Goal: Navigation & Orientation: Find specific page/section

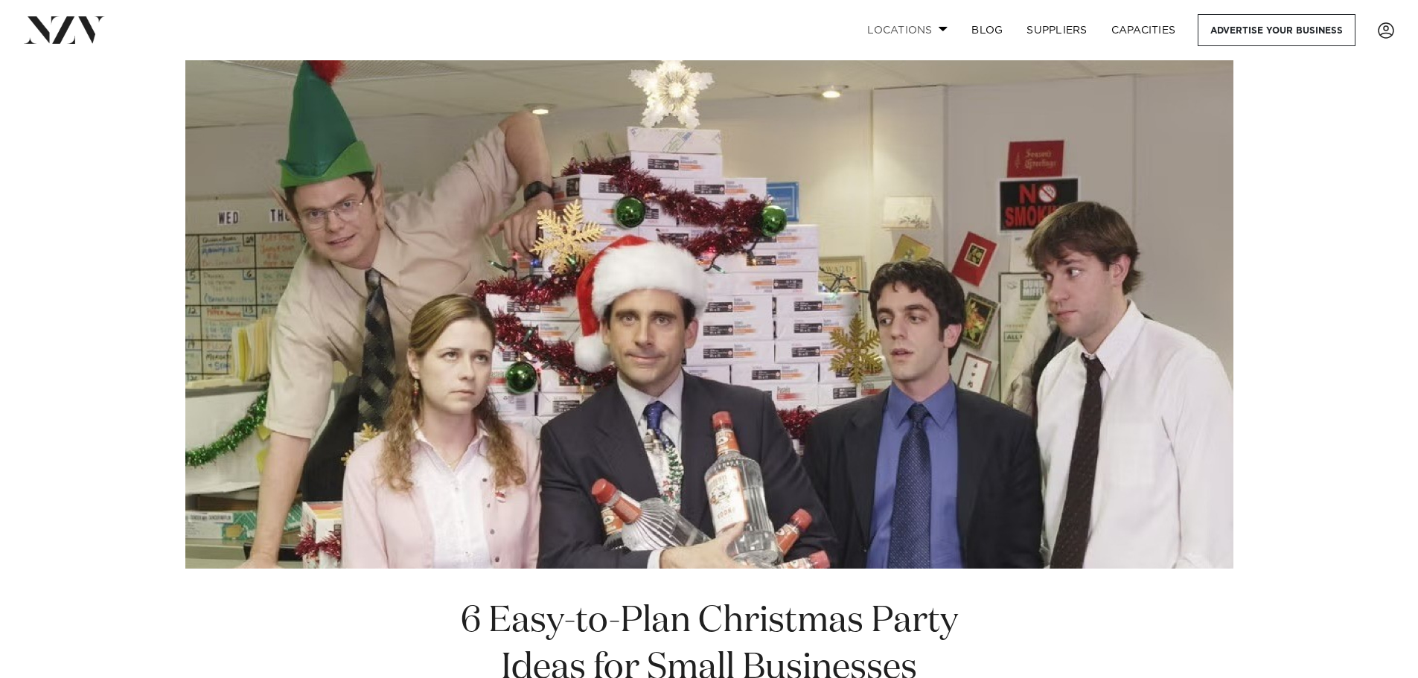
click at [891, 36] on link "Locations" at bounding box center [907, 30] width 104 height 32
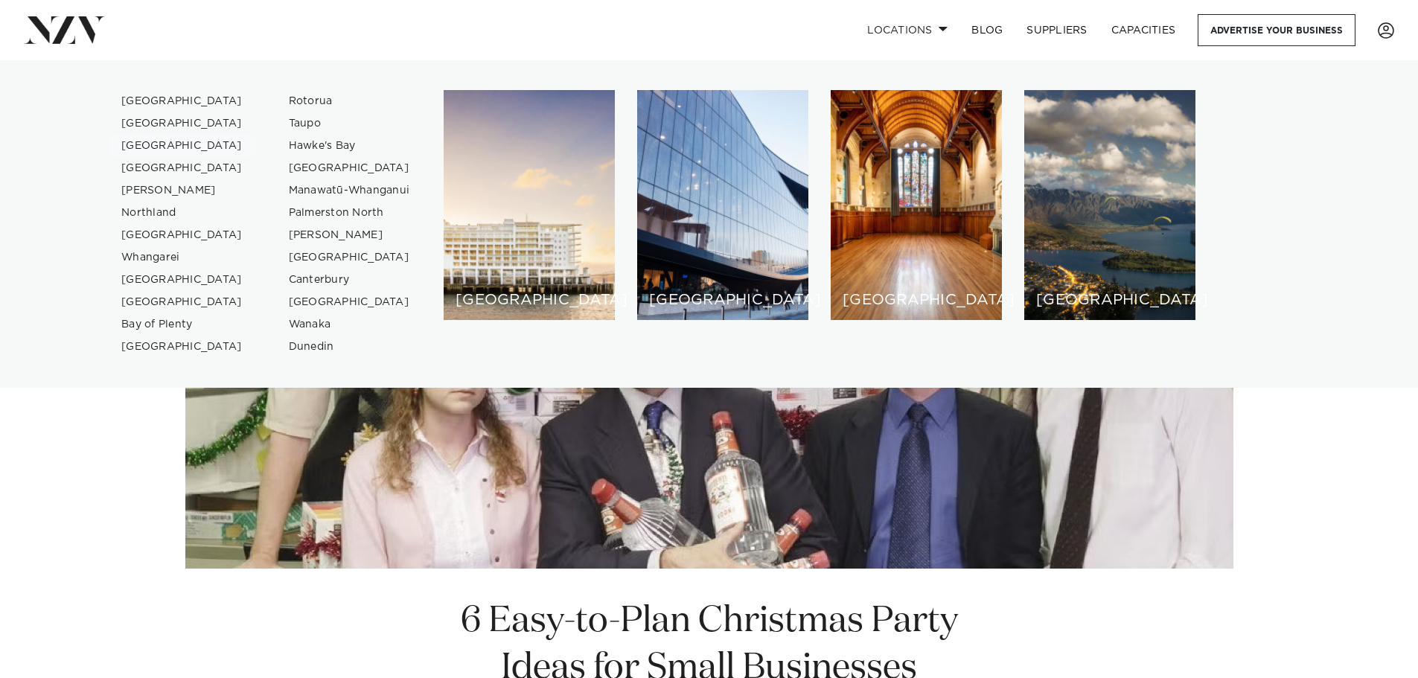
click at [149, 142] on link "[GEOGRAPHIC_DATA]" at bounding box center [181, 146] width 145 height 22
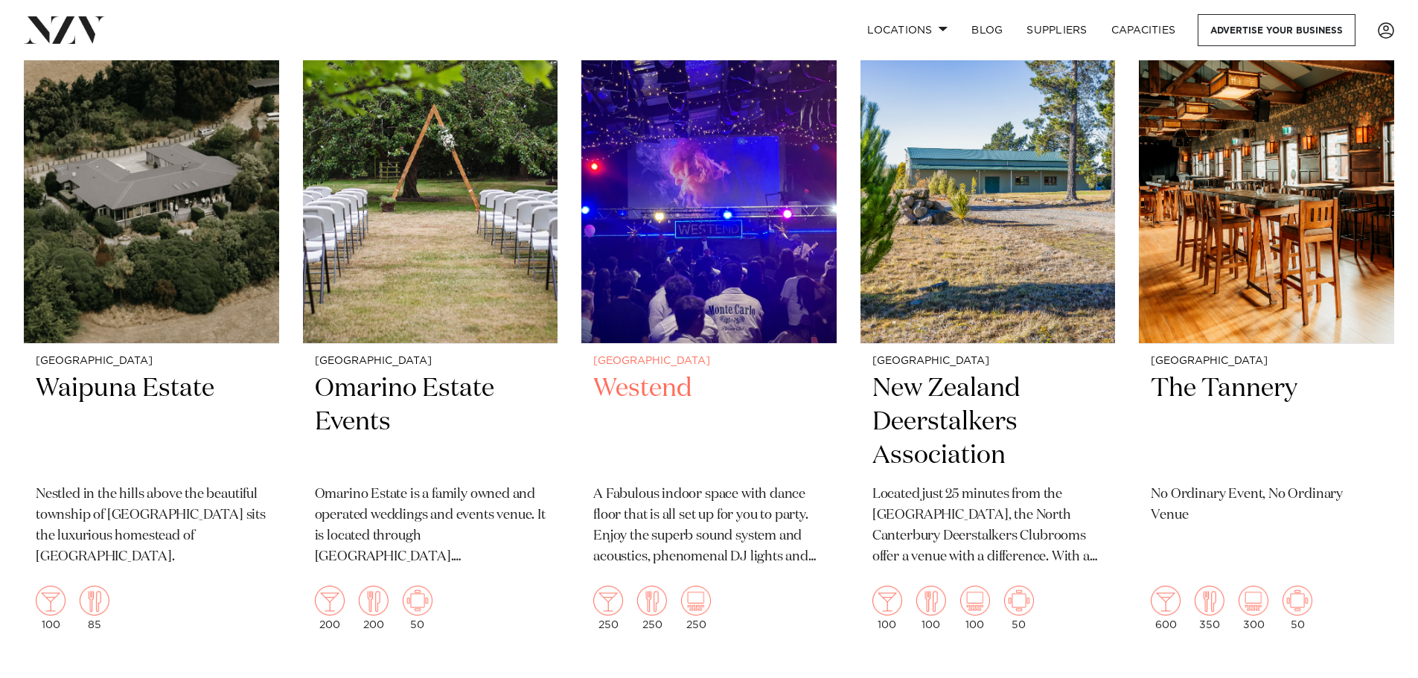
scroll to position [3349, 0]
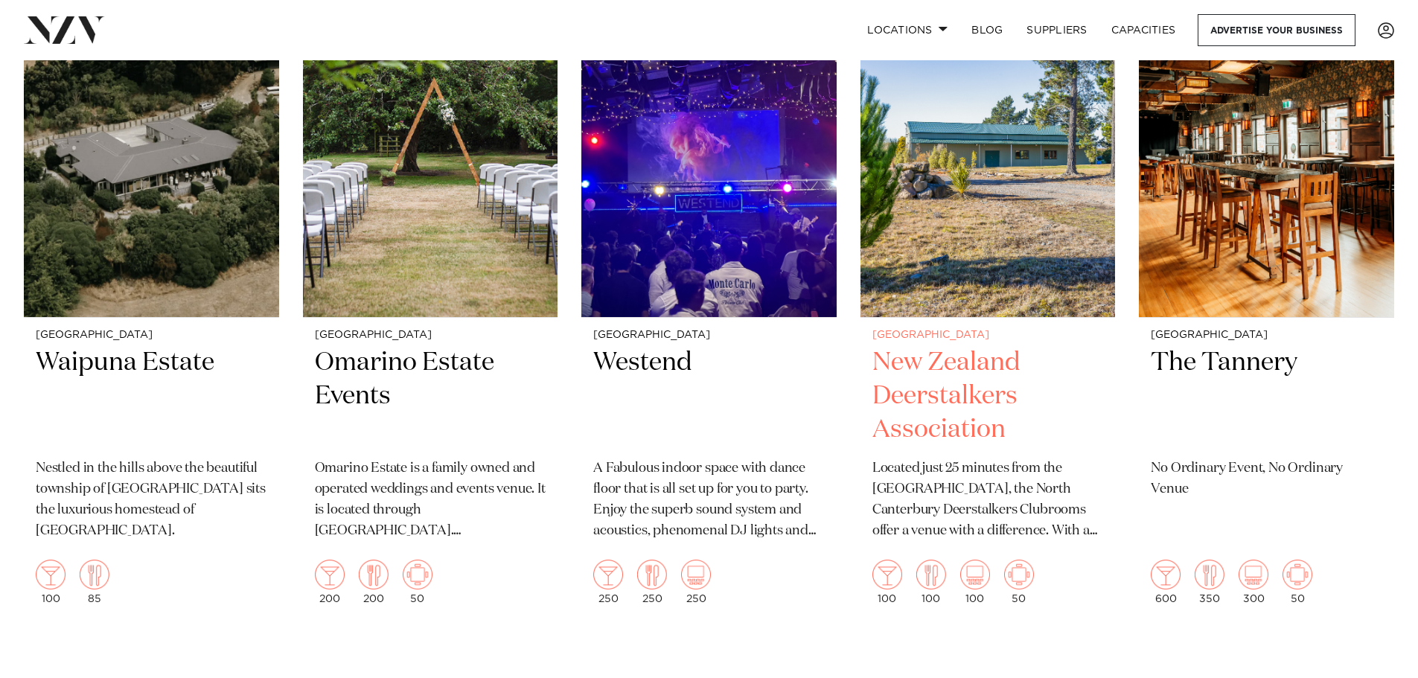
click at [1056, 526] on p "Located just 25 minutes from the Christchurch CBD, the North Canterbury Deersta…" at bounding box center [987, 499] width 231 height 83
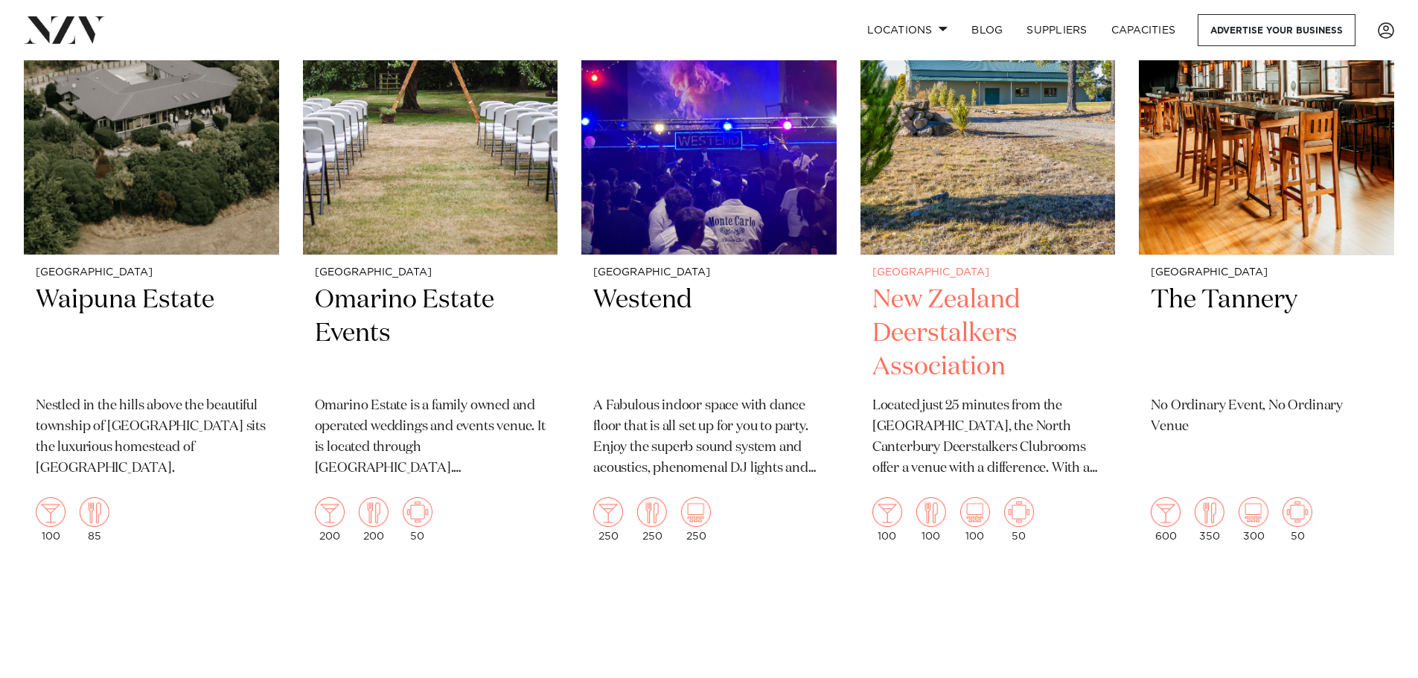
scroll to position [3337, 0]
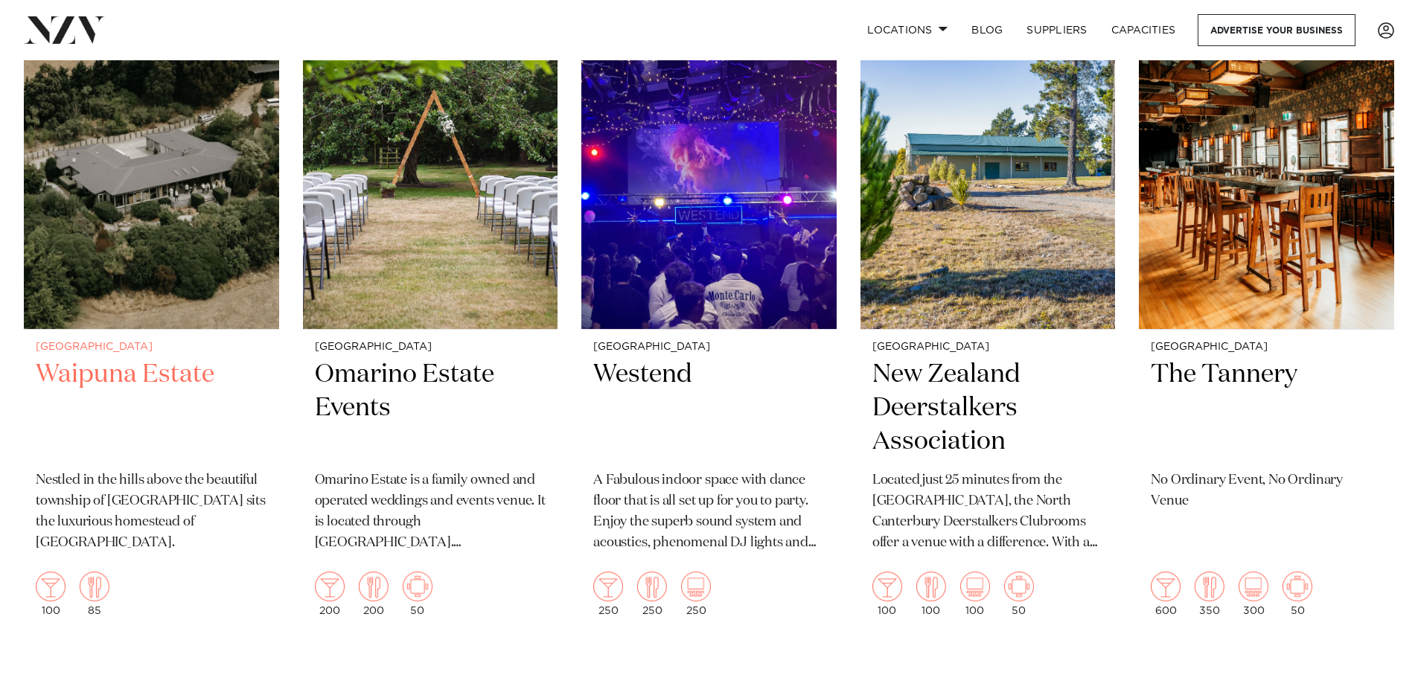
click at [175, 369] on h2 "Waipuna Estate" at bounding box center [151, 408] width 231 height 100
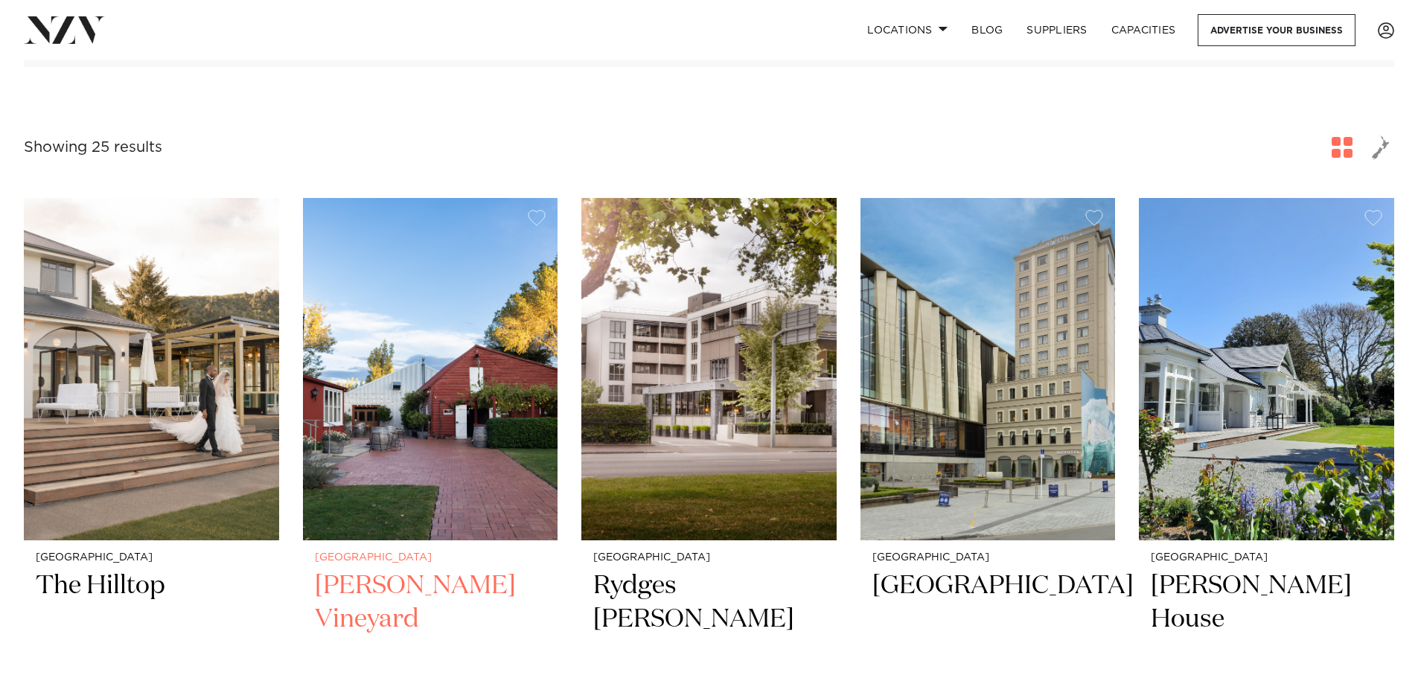
scroll to position [453, 0]
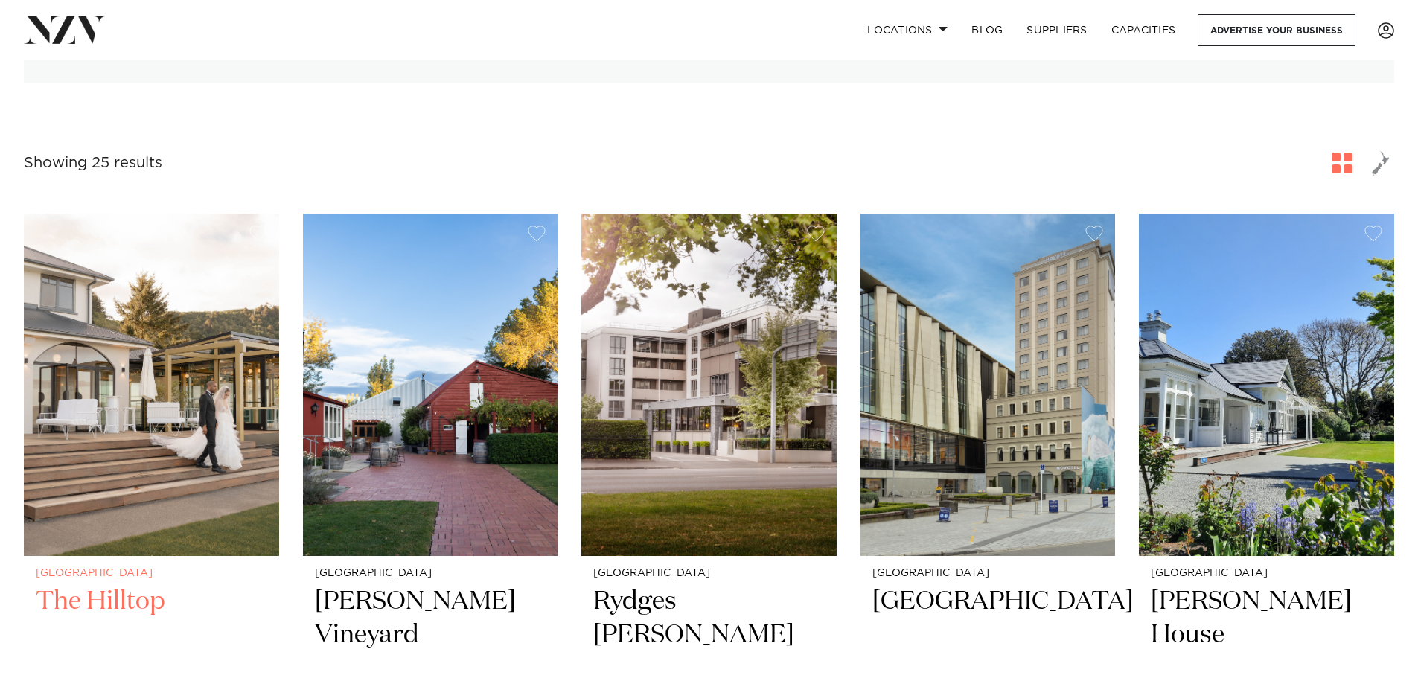
click at [231, 485] on img at bounding box center [151, 385] width 255 height 342
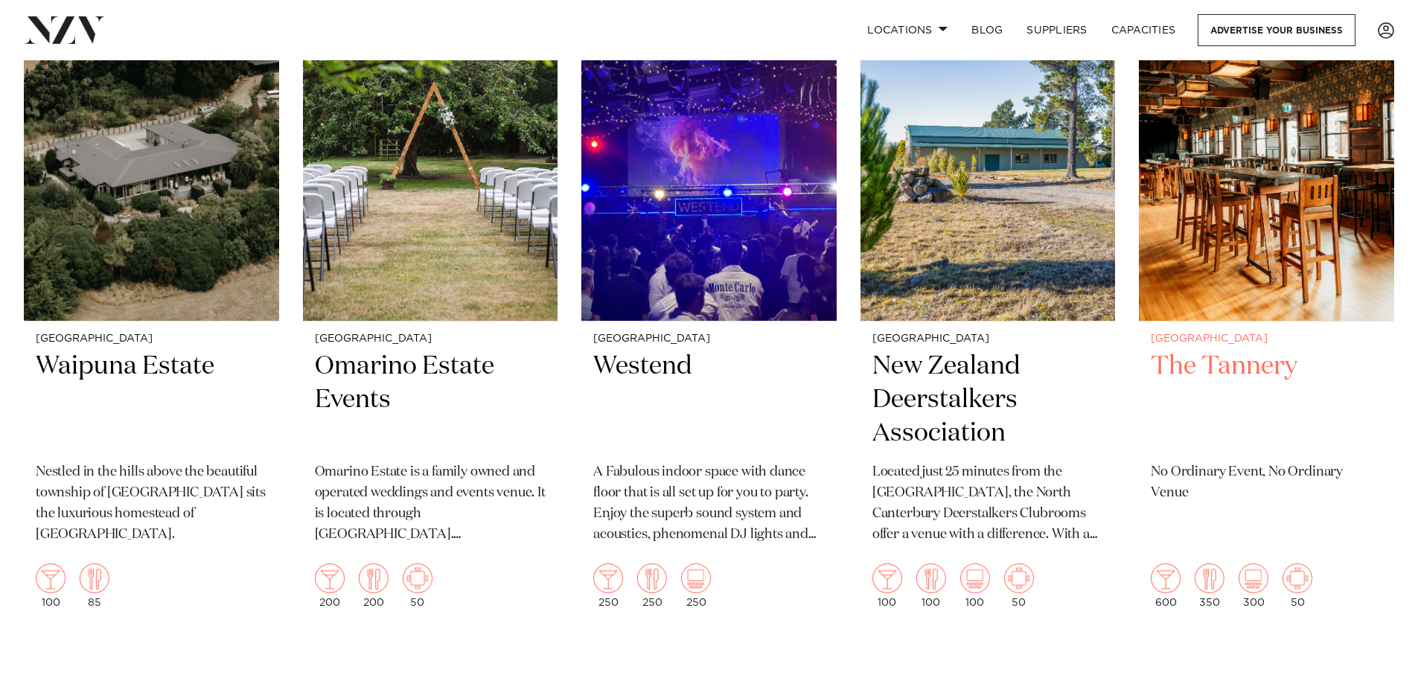
scroll to position [3281, 0]
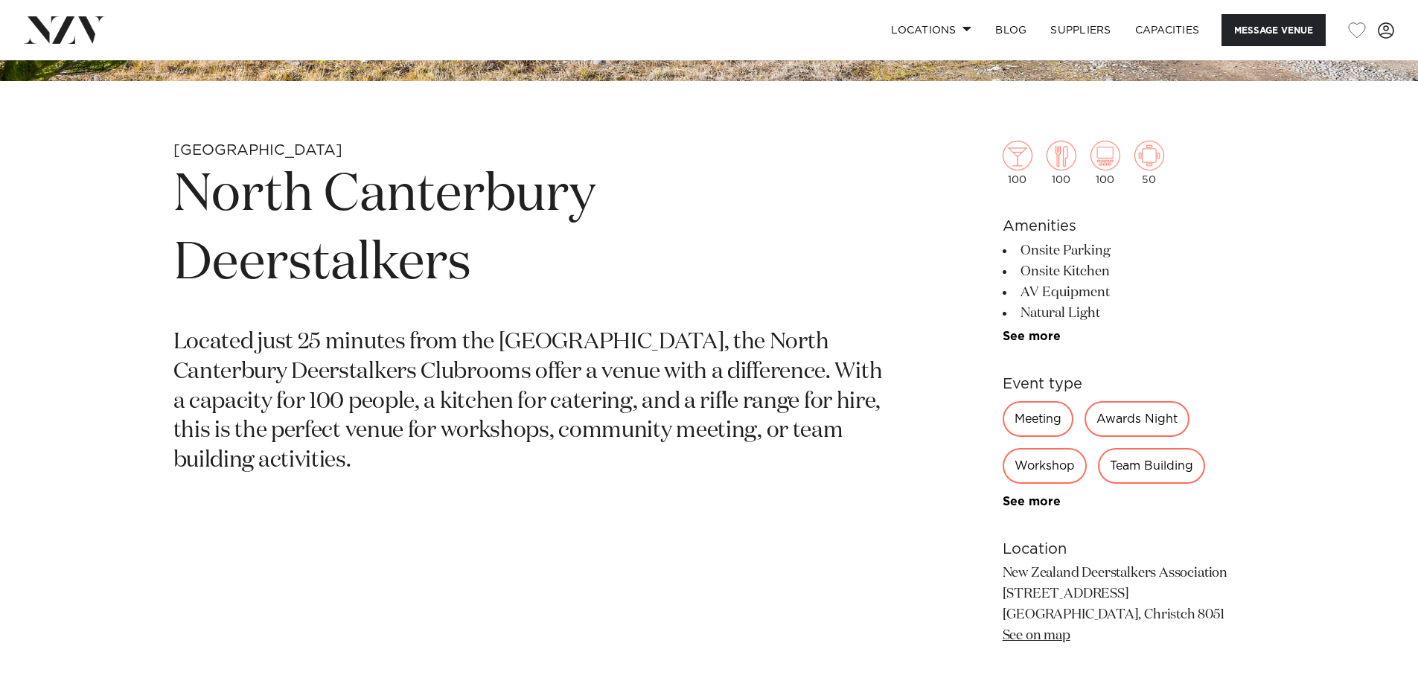
scroll to position [670, 0]
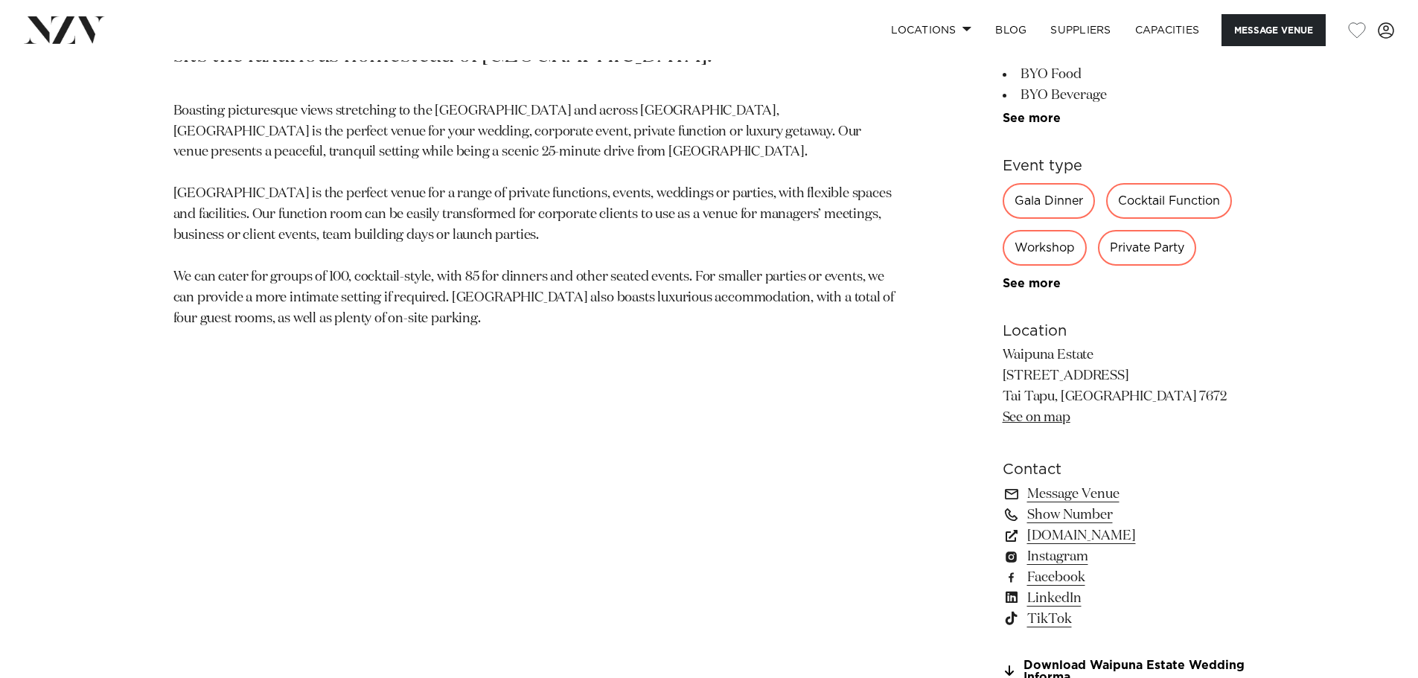
scroll to position [968, 0]
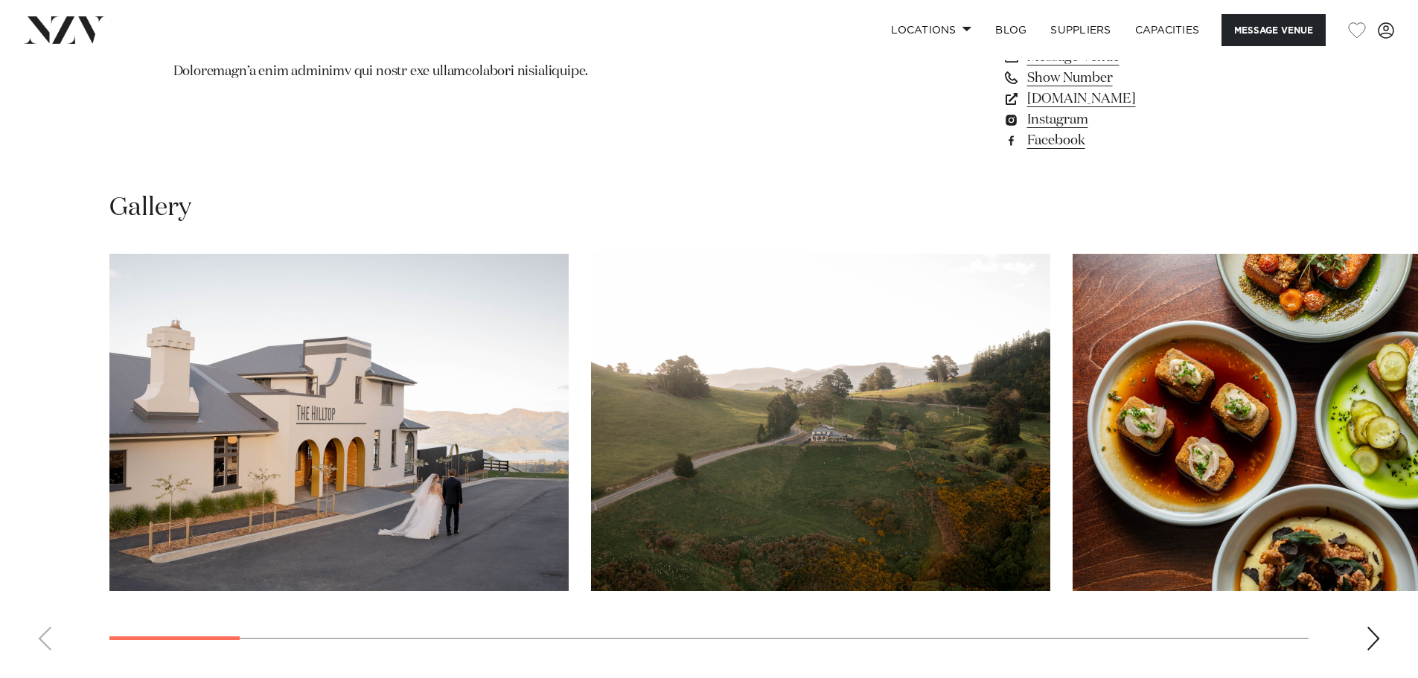
scroll to position [1414, 0]
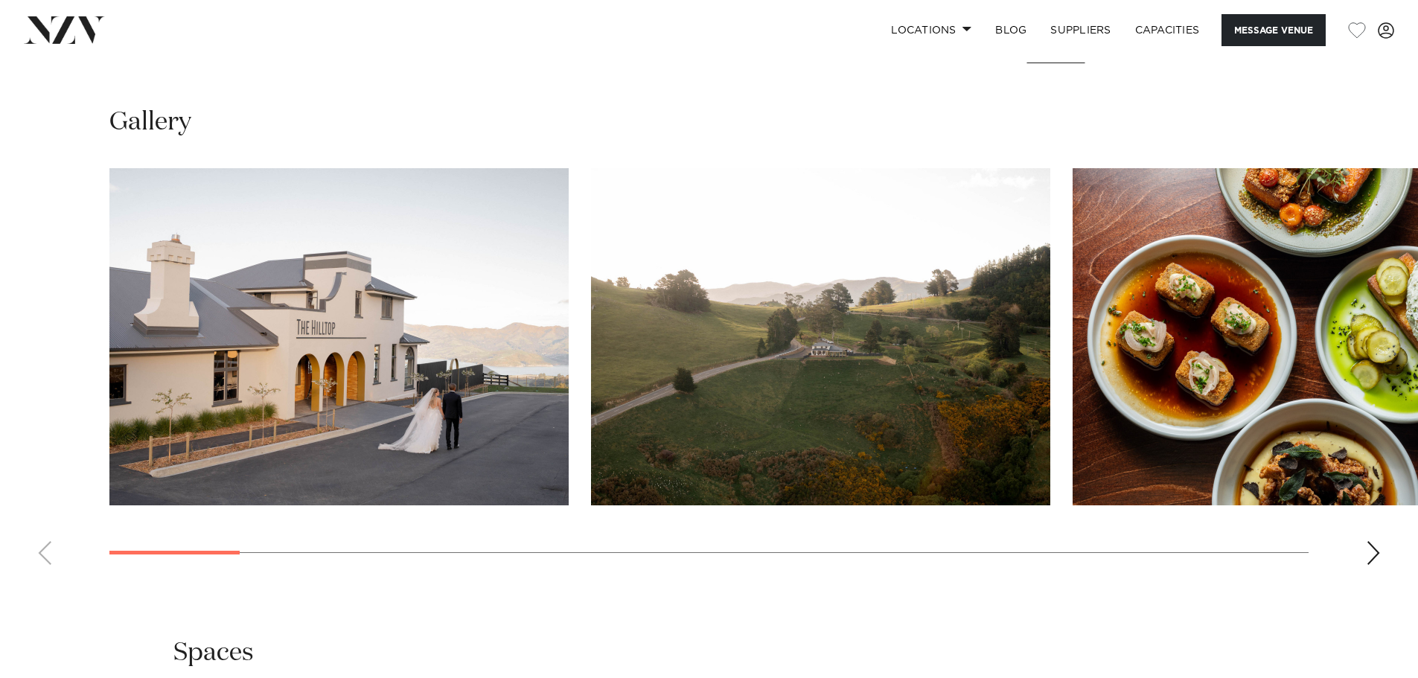
click at [1375, 554] on div "Next slide" at bounding box center [1373, 553] width 15 height 24
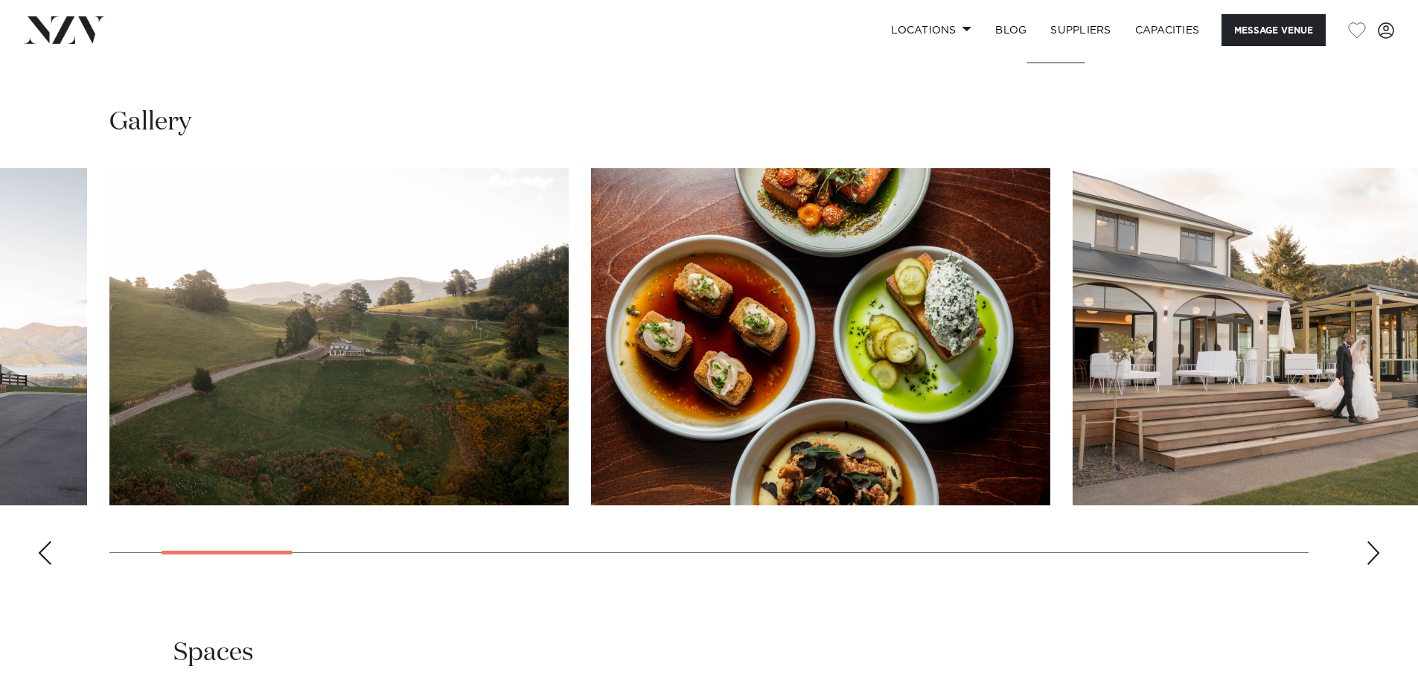
click at [1375, 554] on div "Next slide" at bounding box center [1373, 553] width 15 height 24
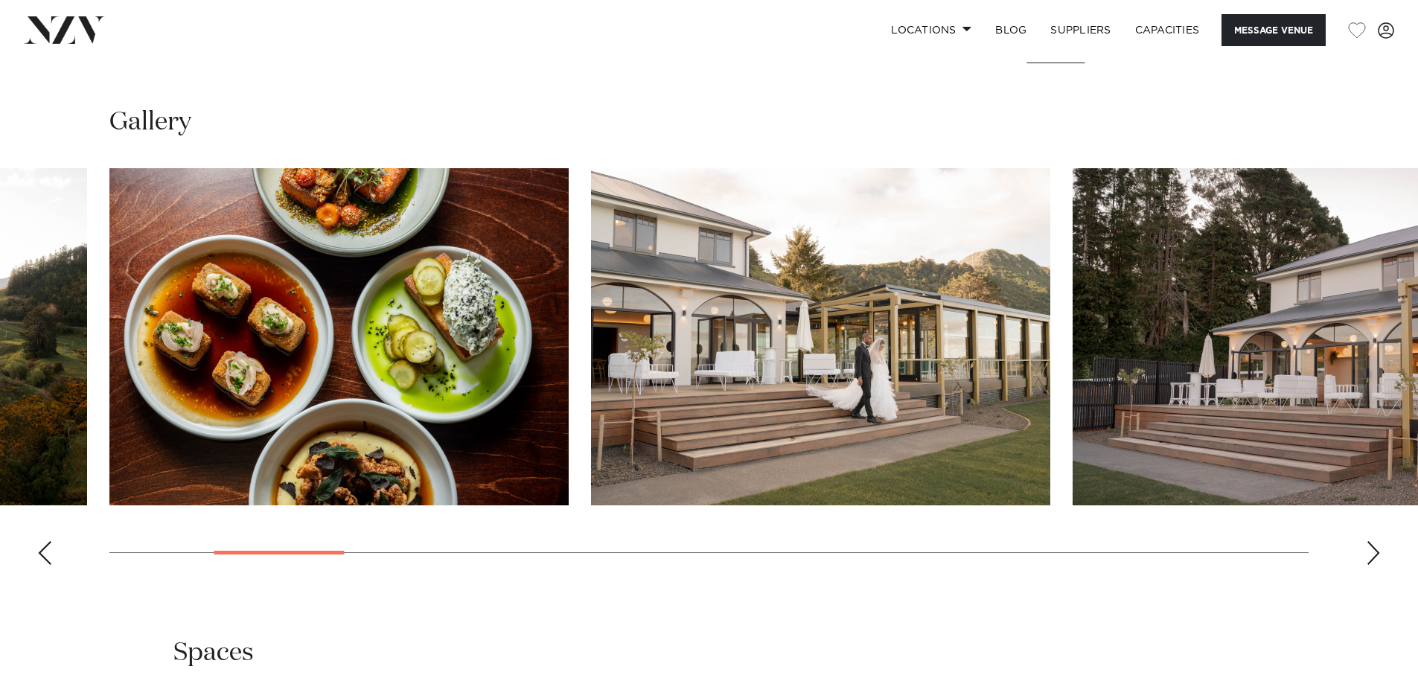
click at [1375, 554] on div "Next slide" at bounding box center [1373, 553] width 15 height 24
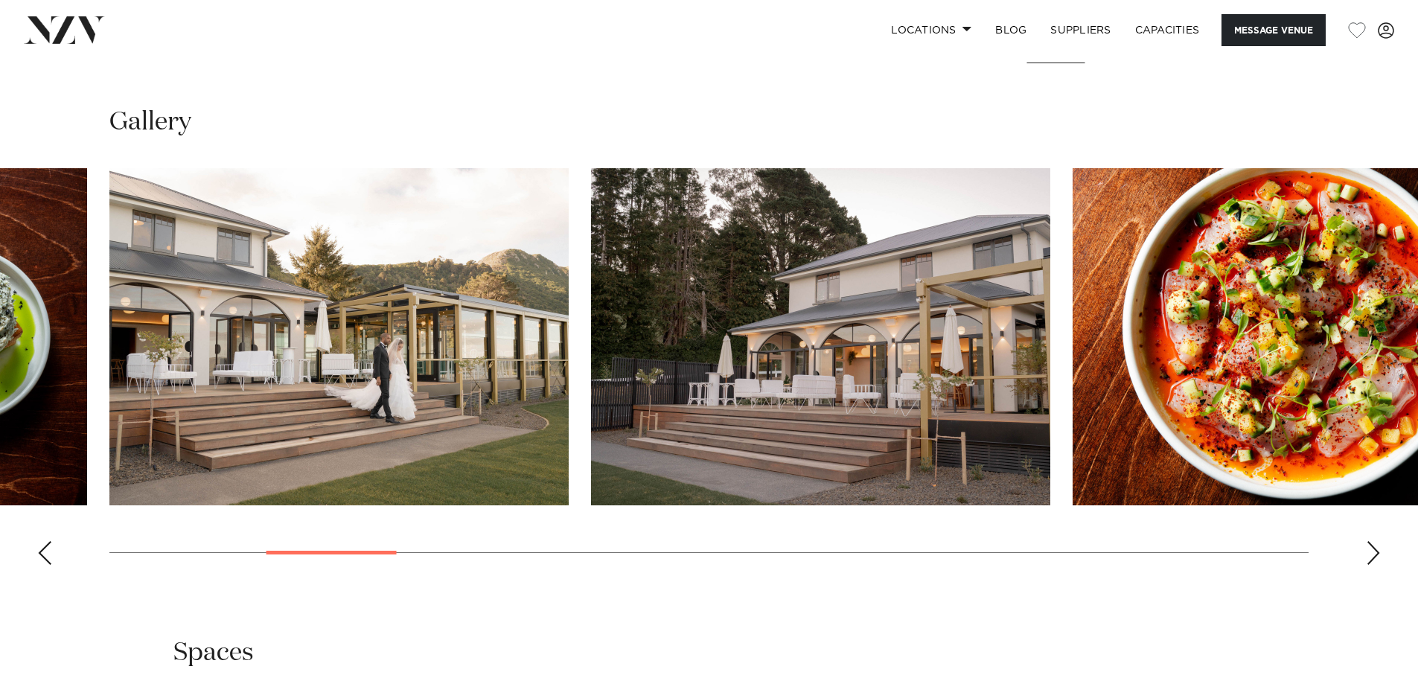
click at [1375, 554] on div "Next slide" at bounding box center [1373, 553] width 15 height 24
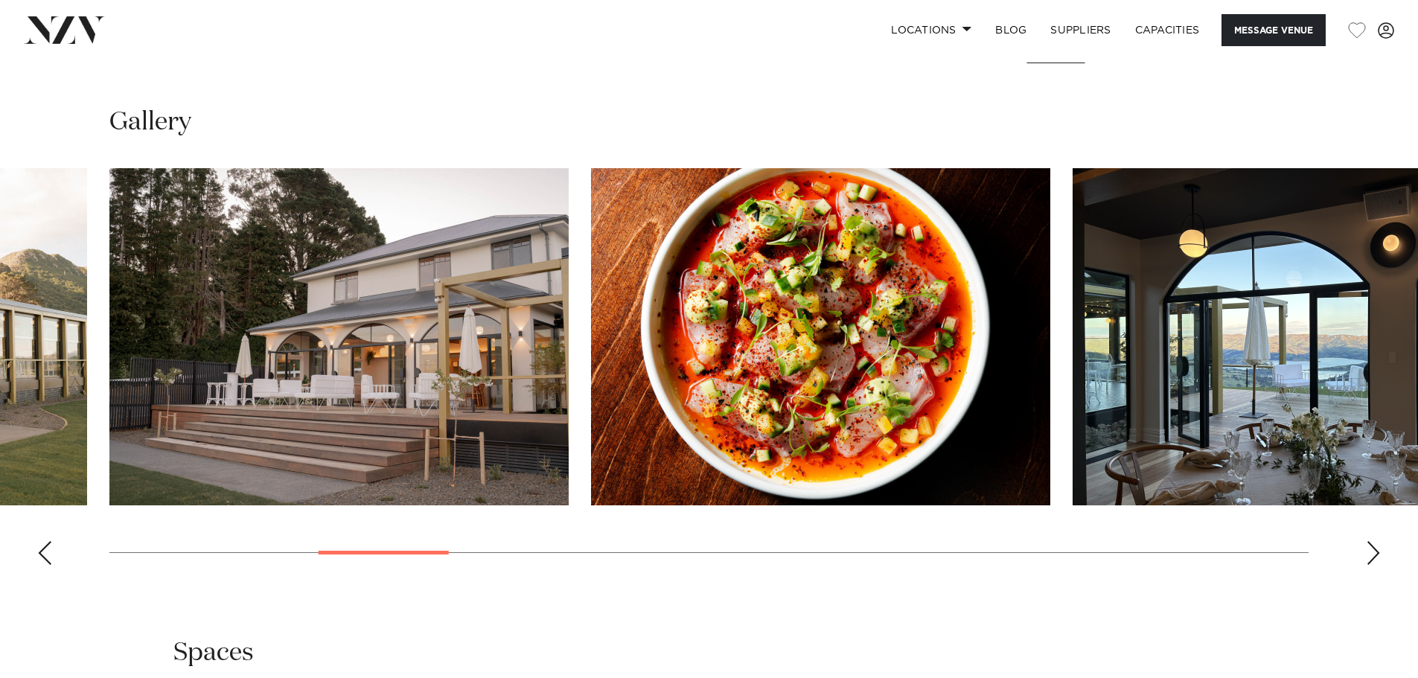
click at [1375, 554] on div "Next slide" at bounding box center [1373, 553] width 15 height 24
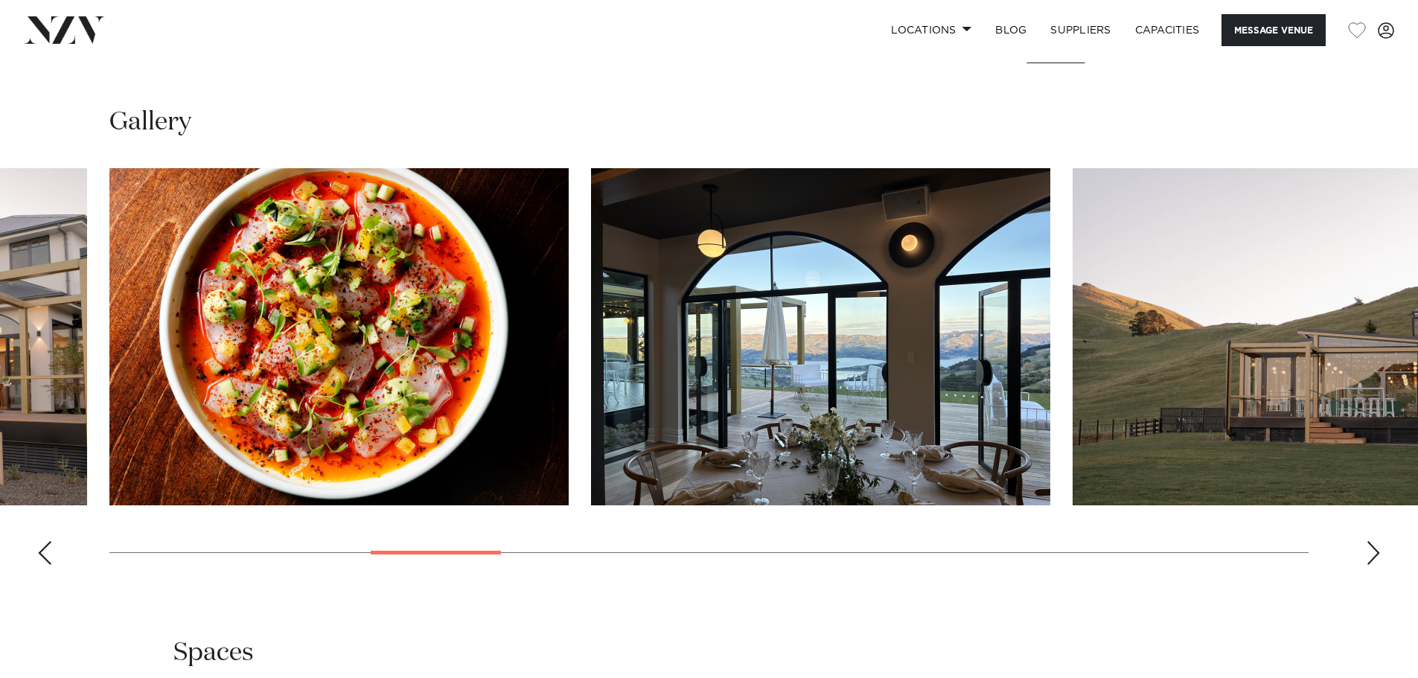
click at [1375, 554] on div "Next slide" at bounding box center [1373, 553] width 15 height 24
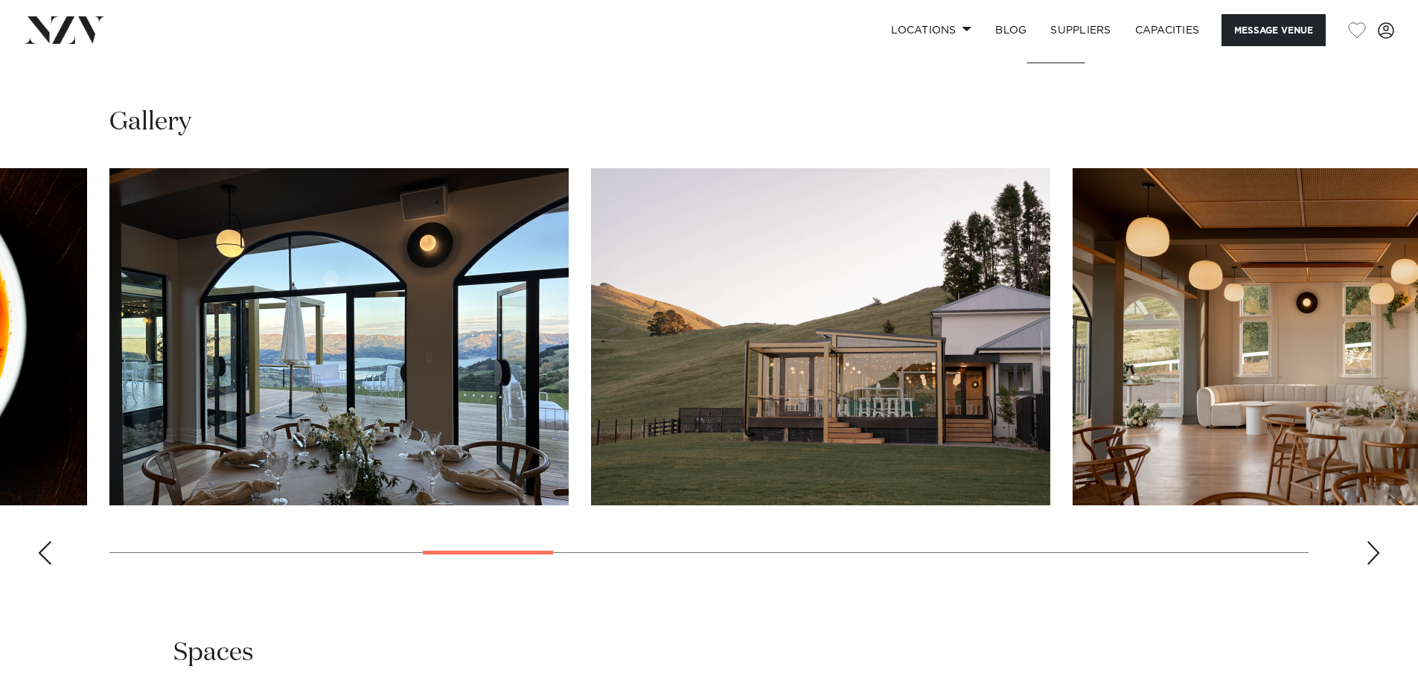
click at [1375, 554] on div "Next slide" at bounding box center [1373, 553] width 15 height 24
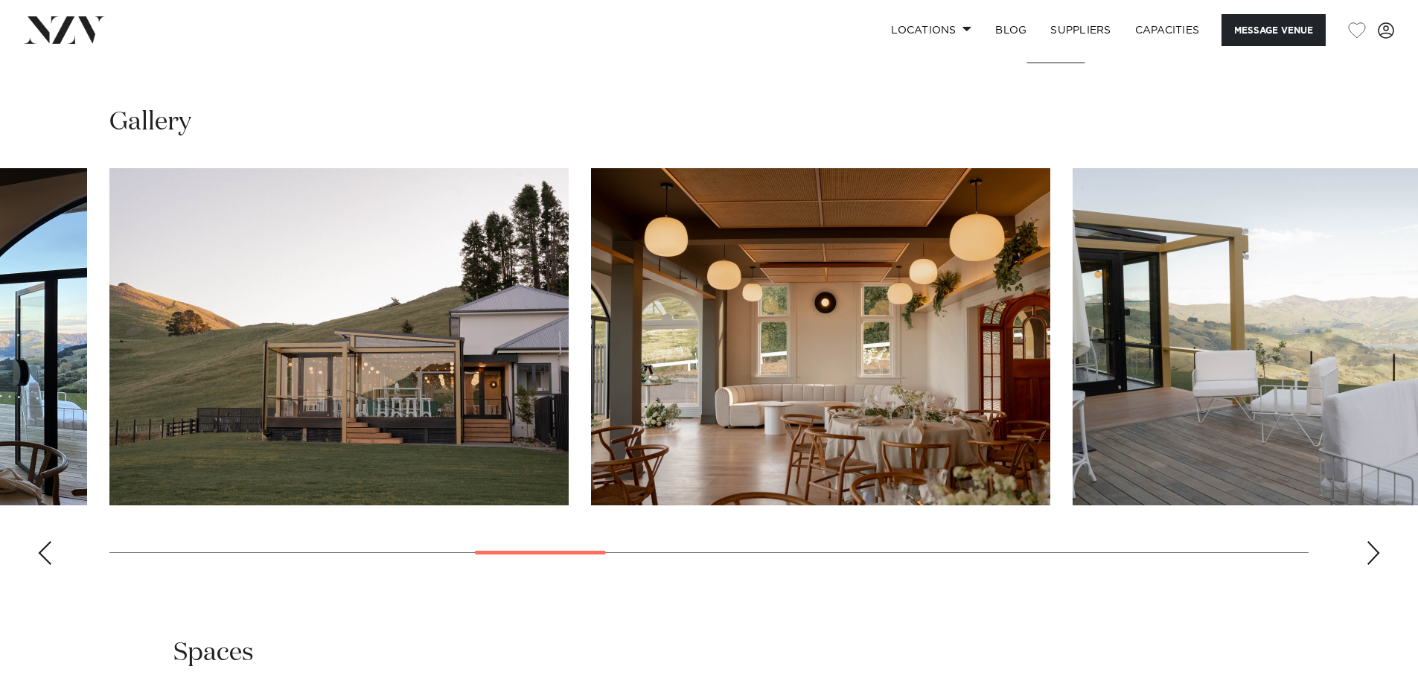
click at [1375, 554] on div "Next slide" at bounding box center [1373, 553] width 15 height 24
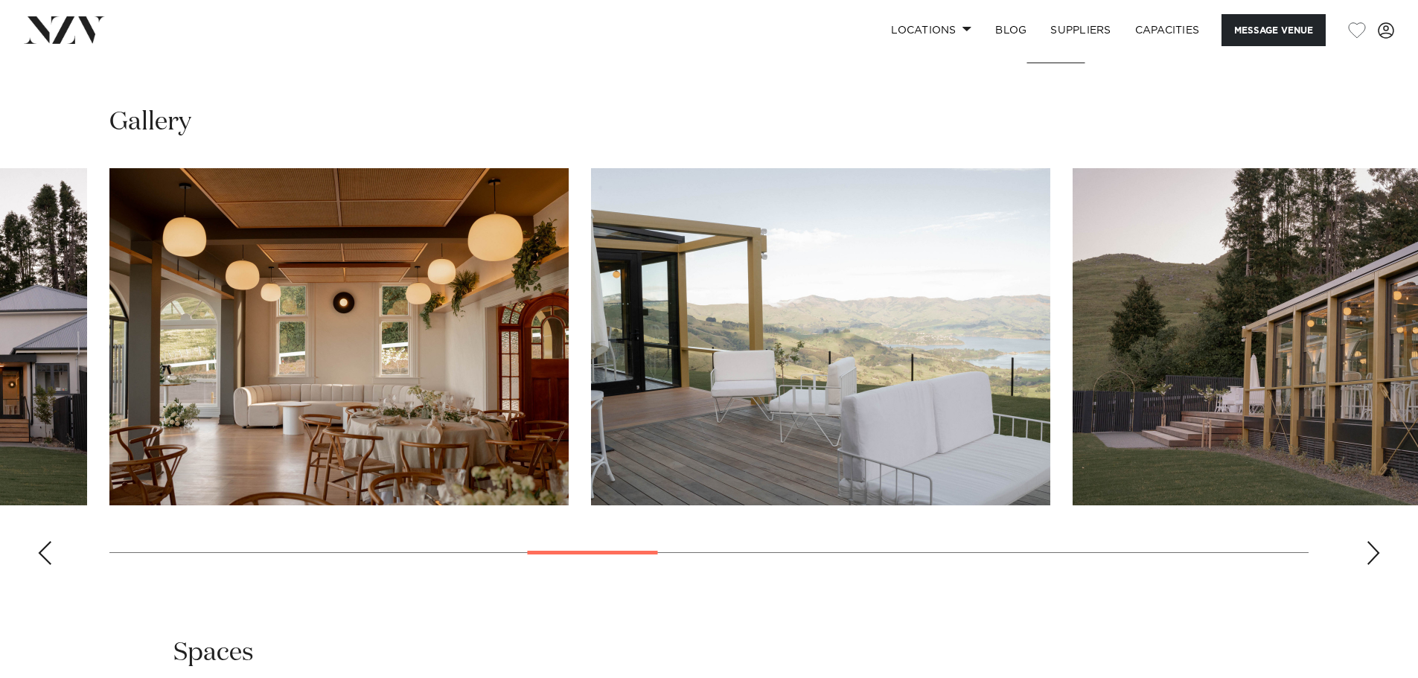
click at [1375, 554] on div "Next slide" at bounding box center [1373, 553] width 15 height 24
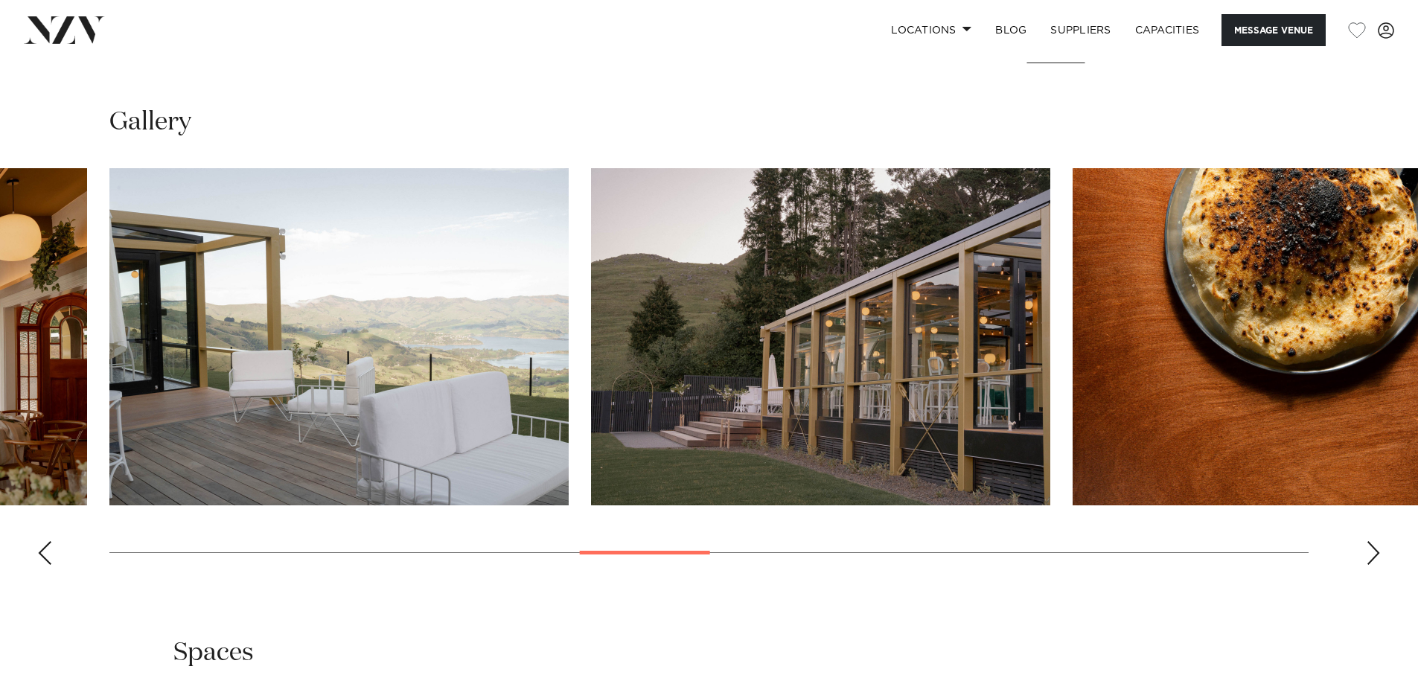
click at [1375, 554] on div "Next slide" at bounding box center [1373, 553] width 15 height 24
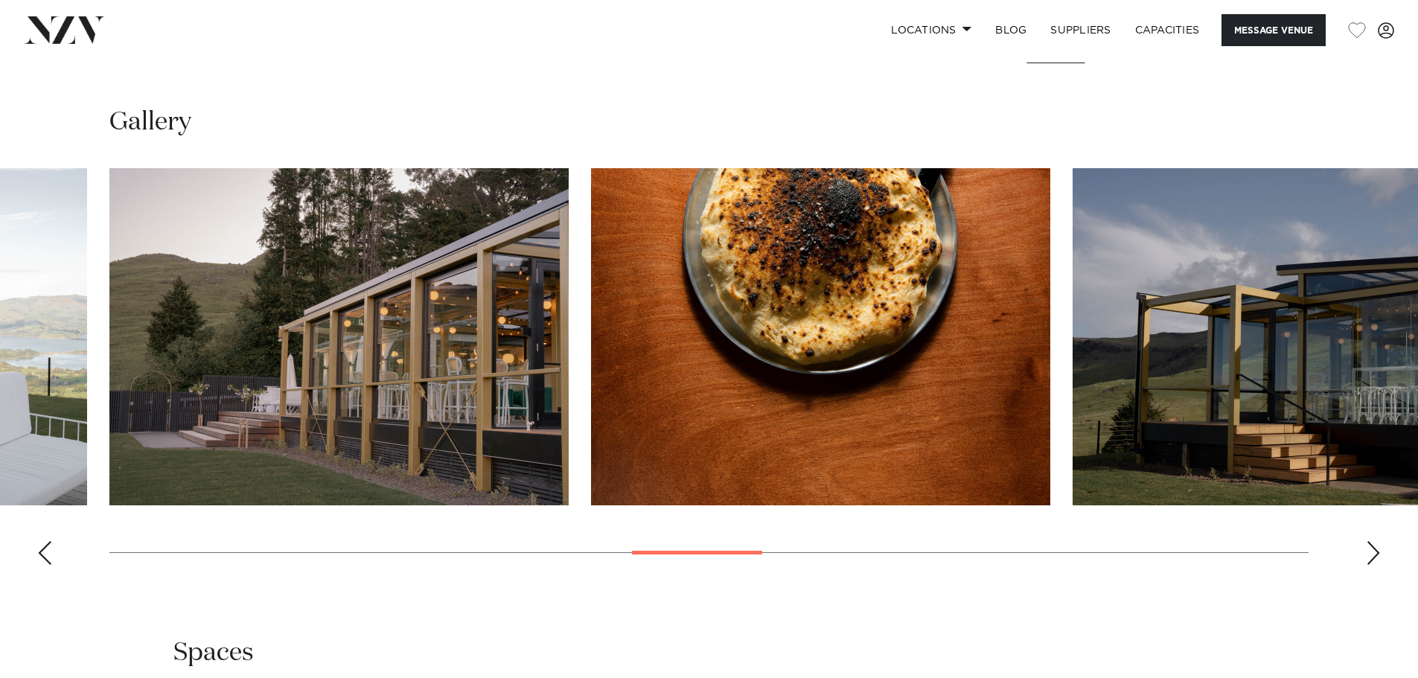
click at [1375, 554] on div "Next slide" at bounding box center [1373, 553] width 15 height 24
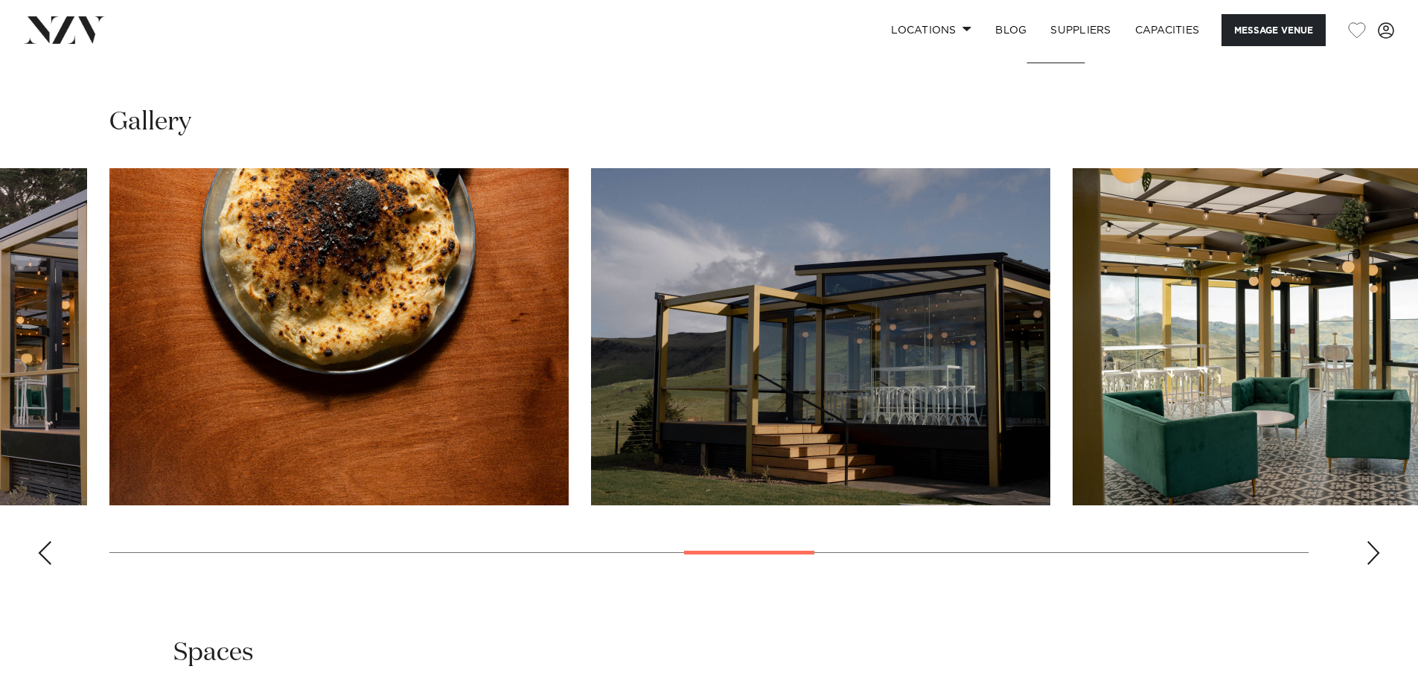
click at [1375, 554] on div "Next slide" at bounding box center [1373, 553] width 15 height 24
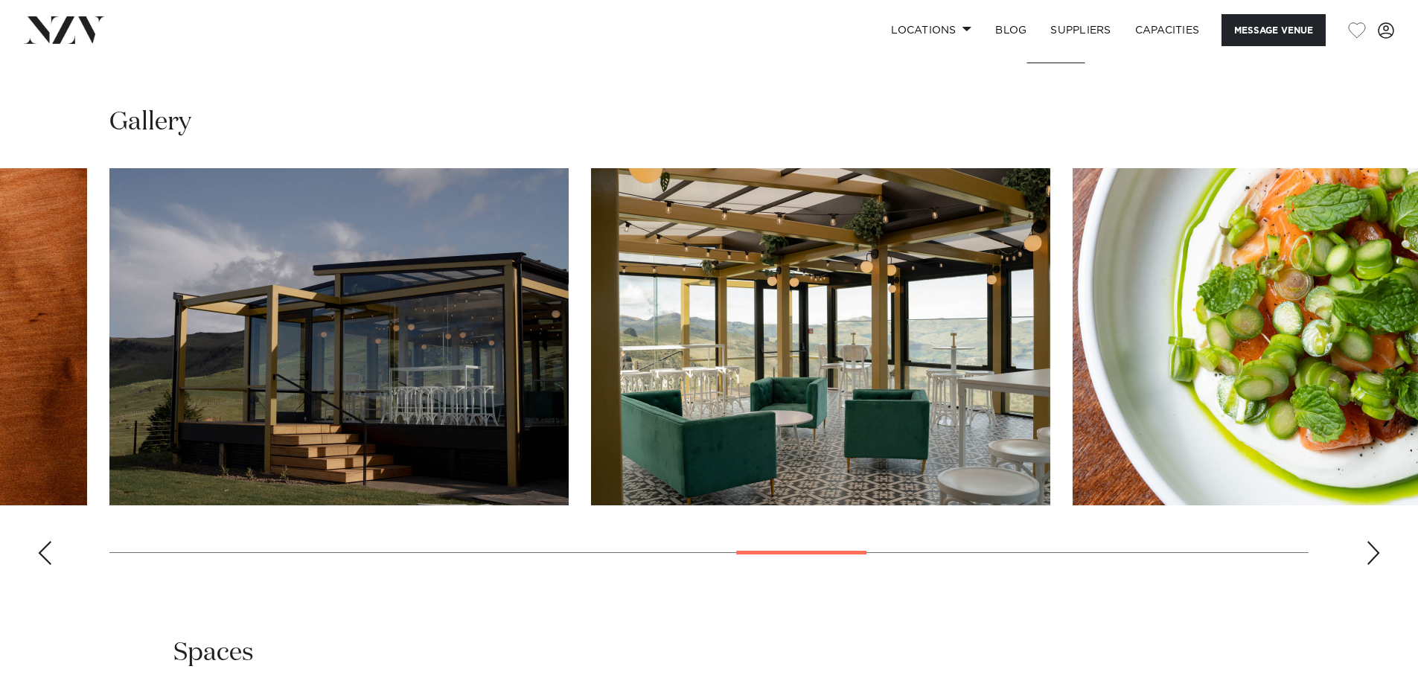
click at [1375, 554] on div "Next slide" at bounding box center [1373, 553] width 15 height 24
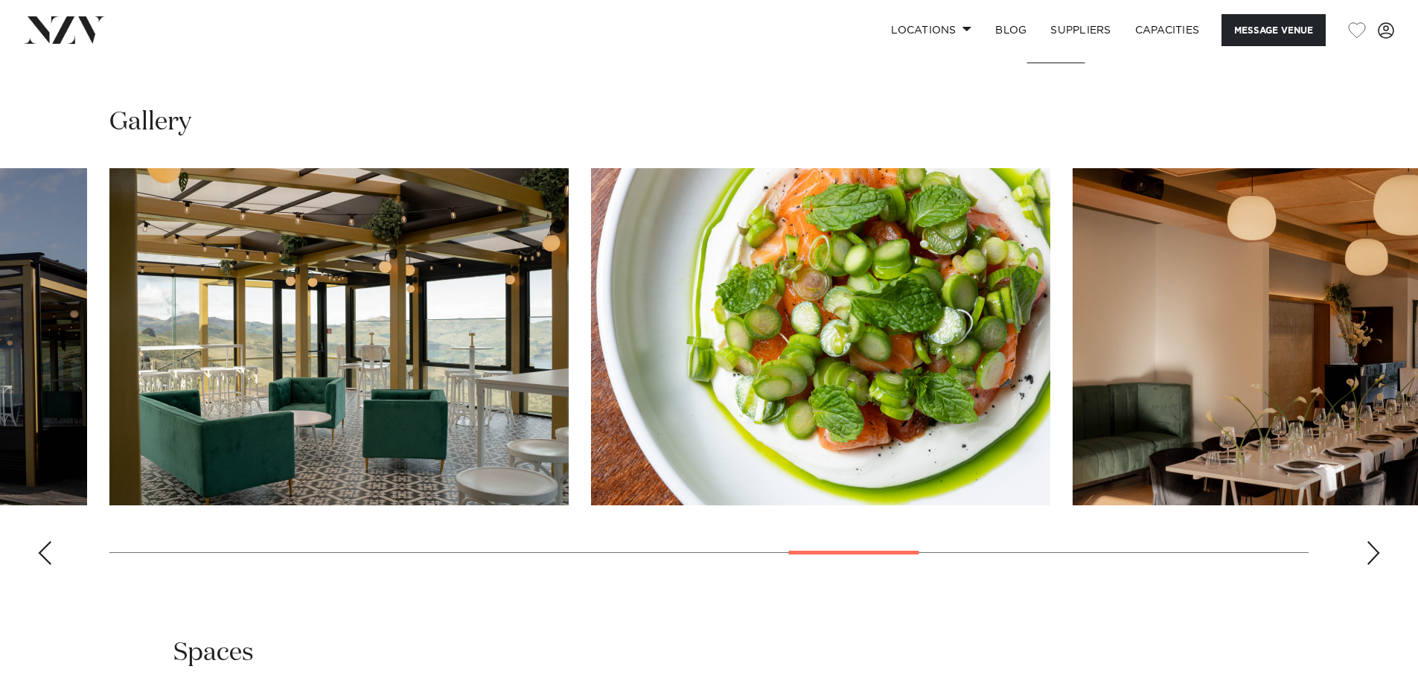
click at [1375, 554] on div "Next slide" at bounding box center [1373, 553] width 15 height 24
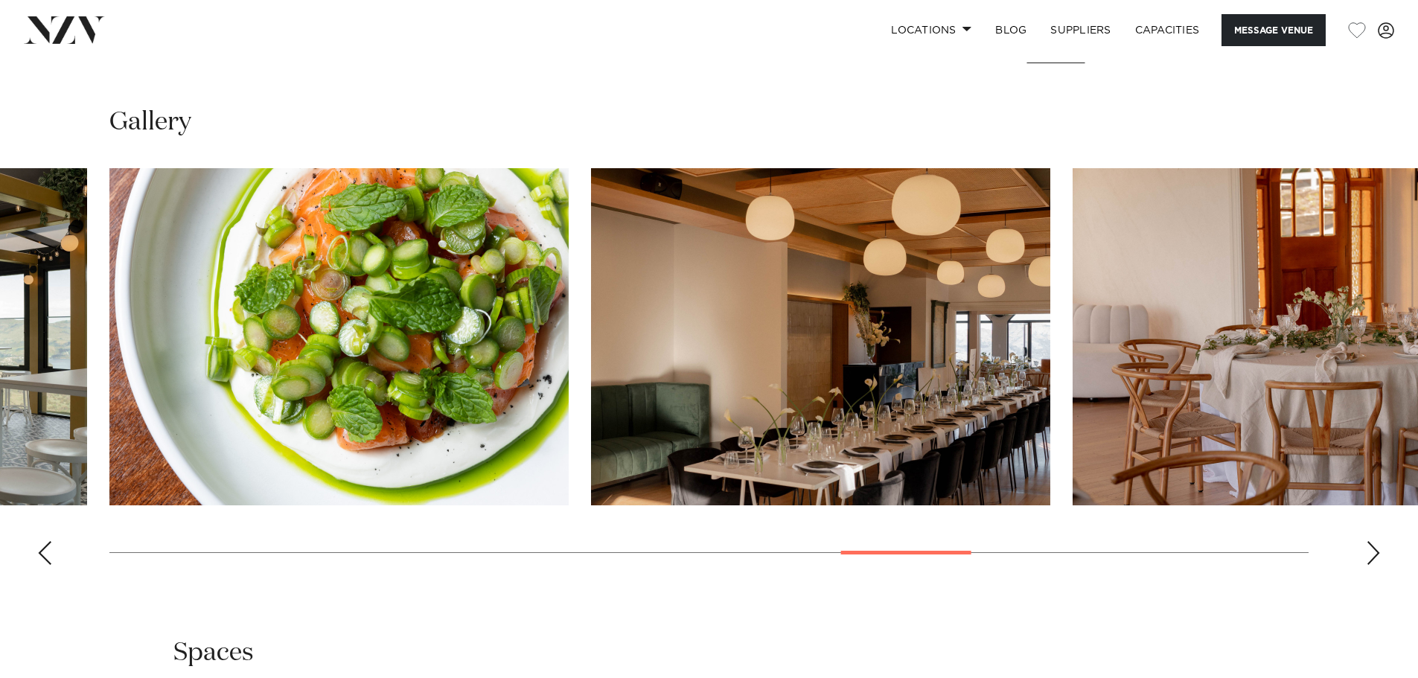
click at [1375, 554] on div "Next slide" at bounding box center [1373, 553] width 15 height 24
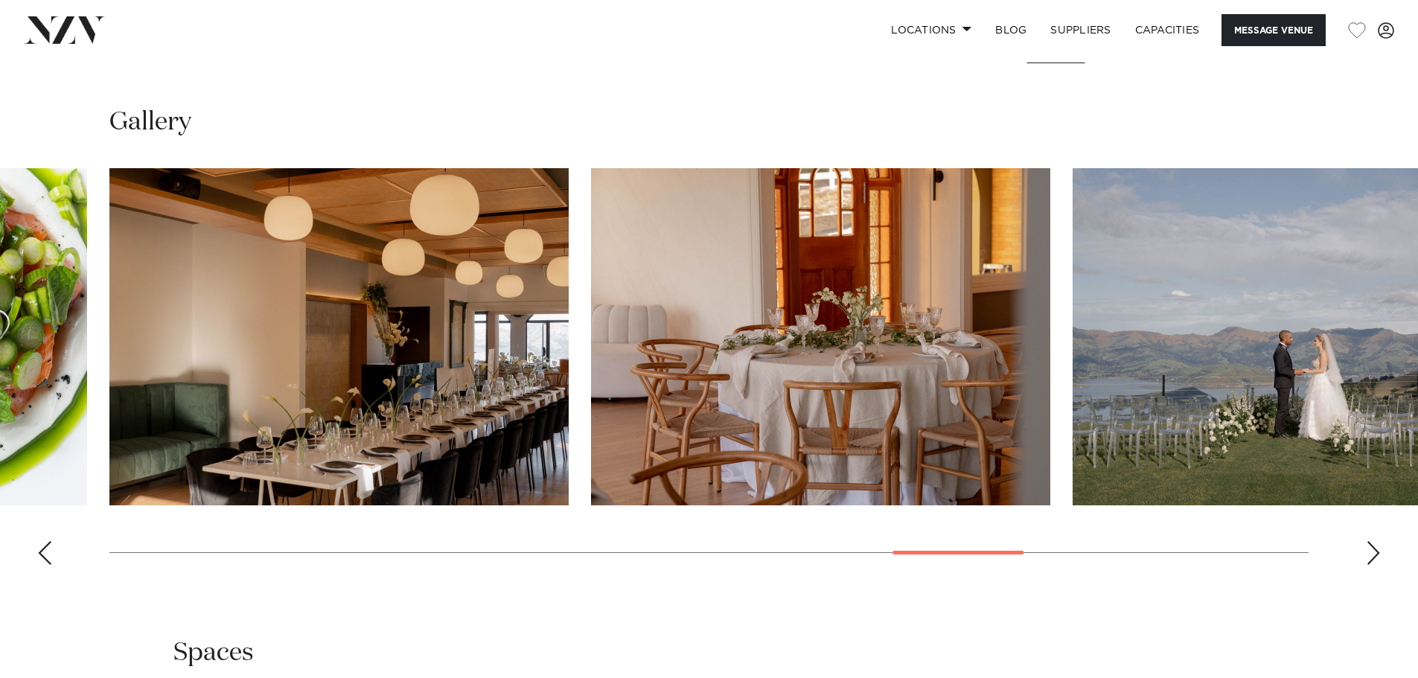
click at [1375, 554] on div "Next slide" at bounding box center [1373, 553] width 15 height 24
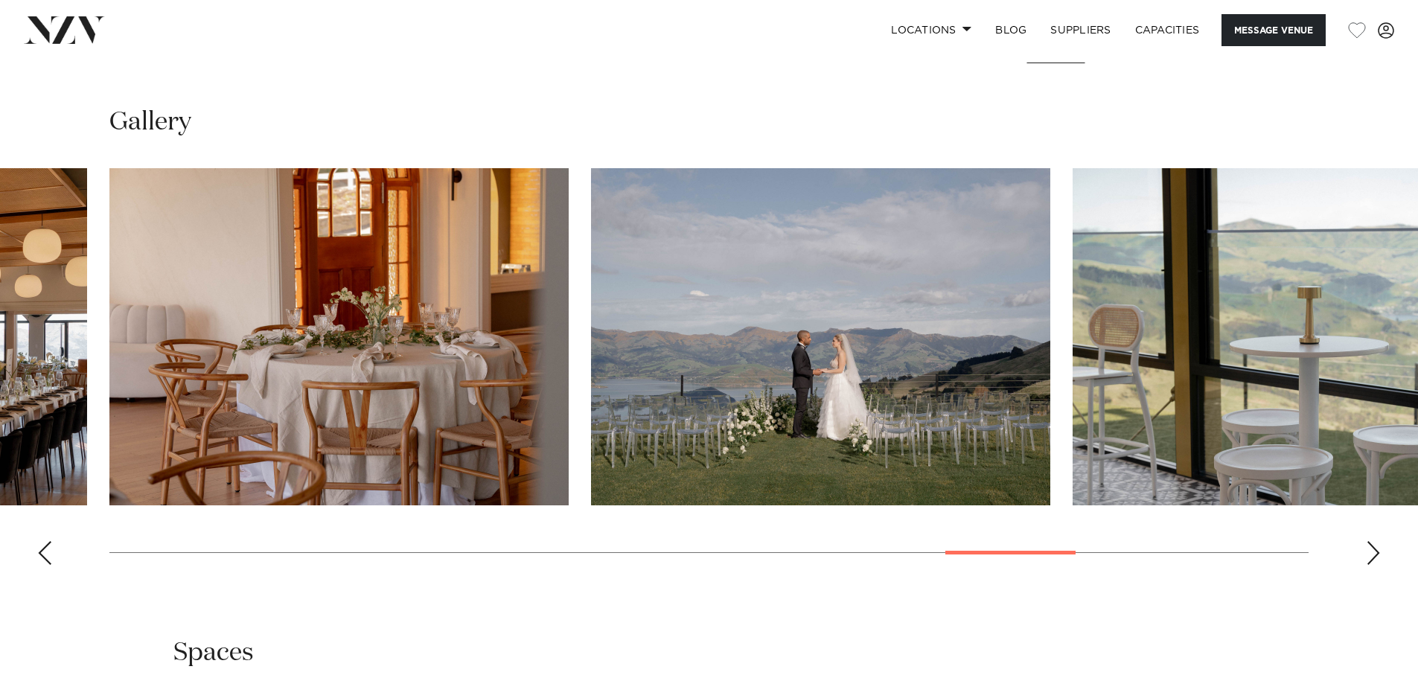
click at [1375, 554] on div "Next slide" at bounding box center [1373, 553] width 15 height 24
